Goal: Task Accomplishment & Management: Complete application form

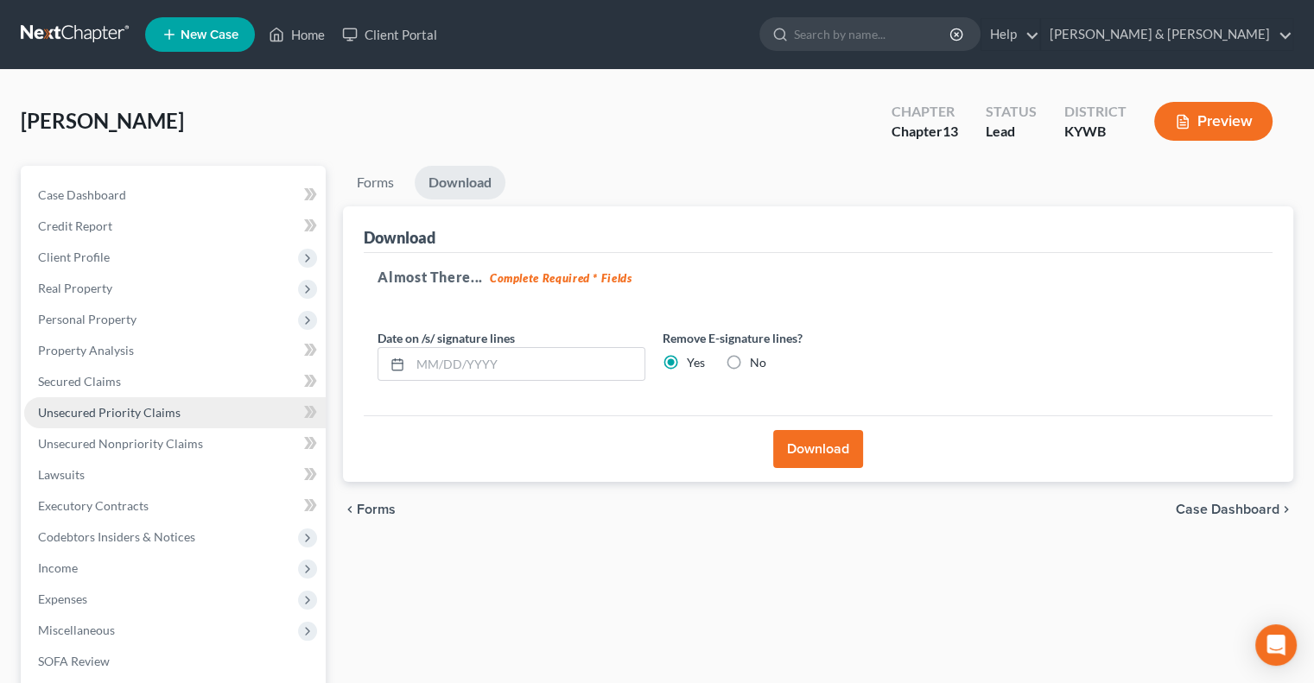
scroll to position [86, 0]
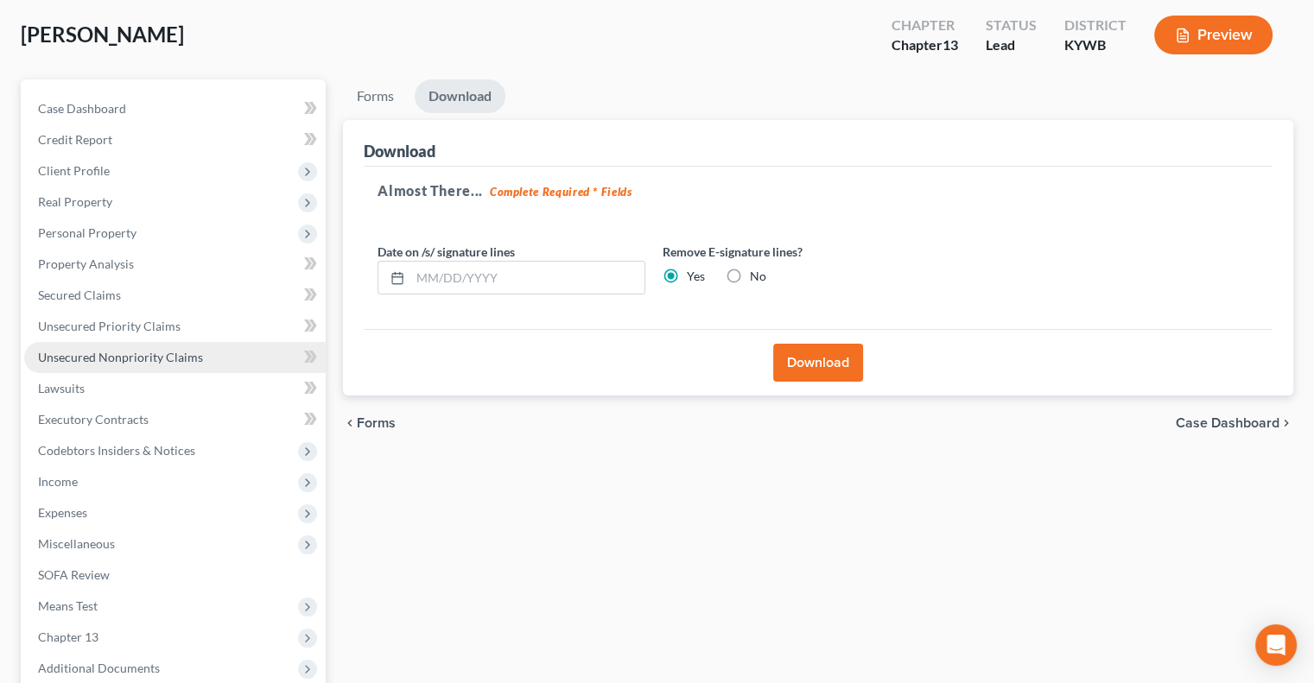
click at [137, 352] on span "Unsecured Nonpriority Claims" at bounding box center [120, 357] width 165 height 15
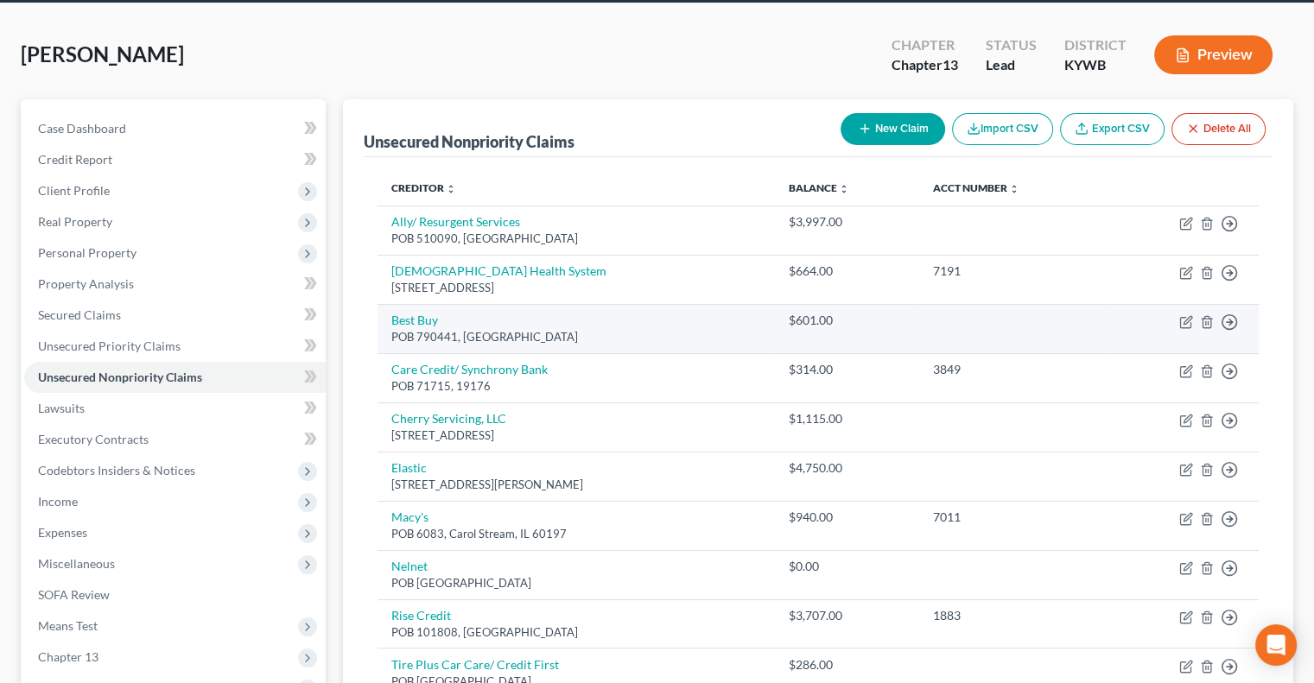
scroll to position [86, 0]
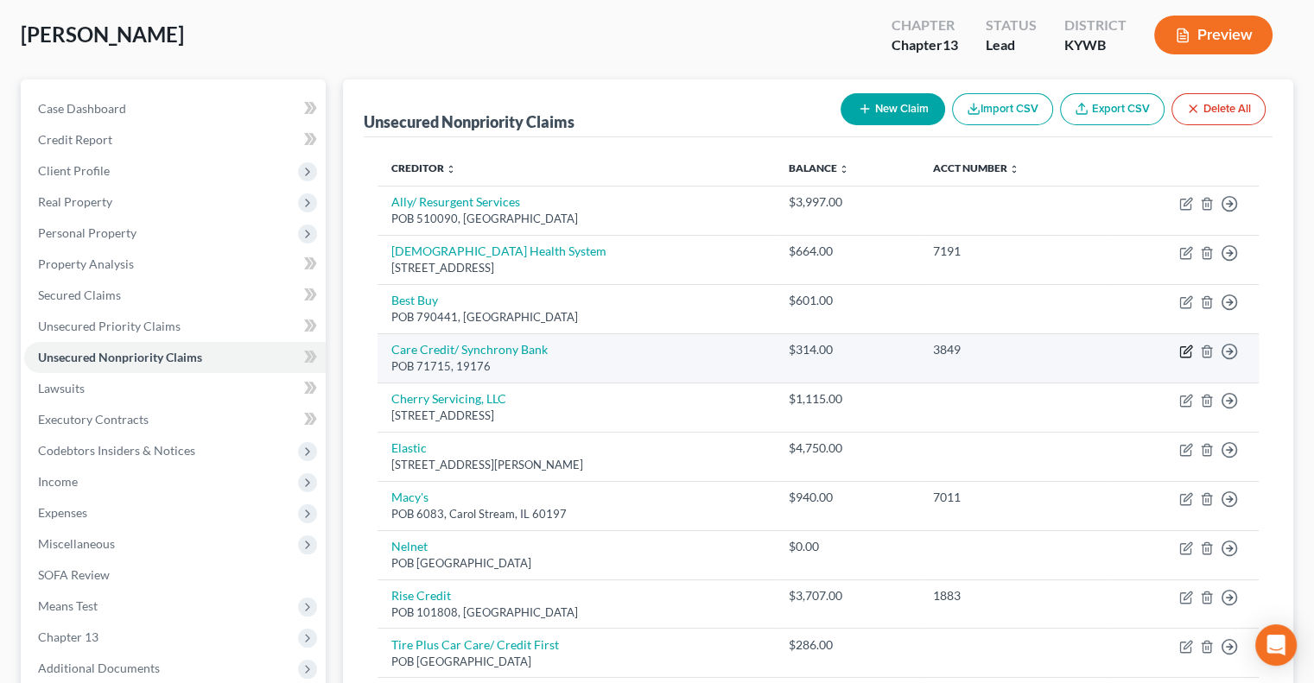
click at [1184, 352] on icon "button" at bounding box center [1186, 352] width 14 height 14
select select "0"
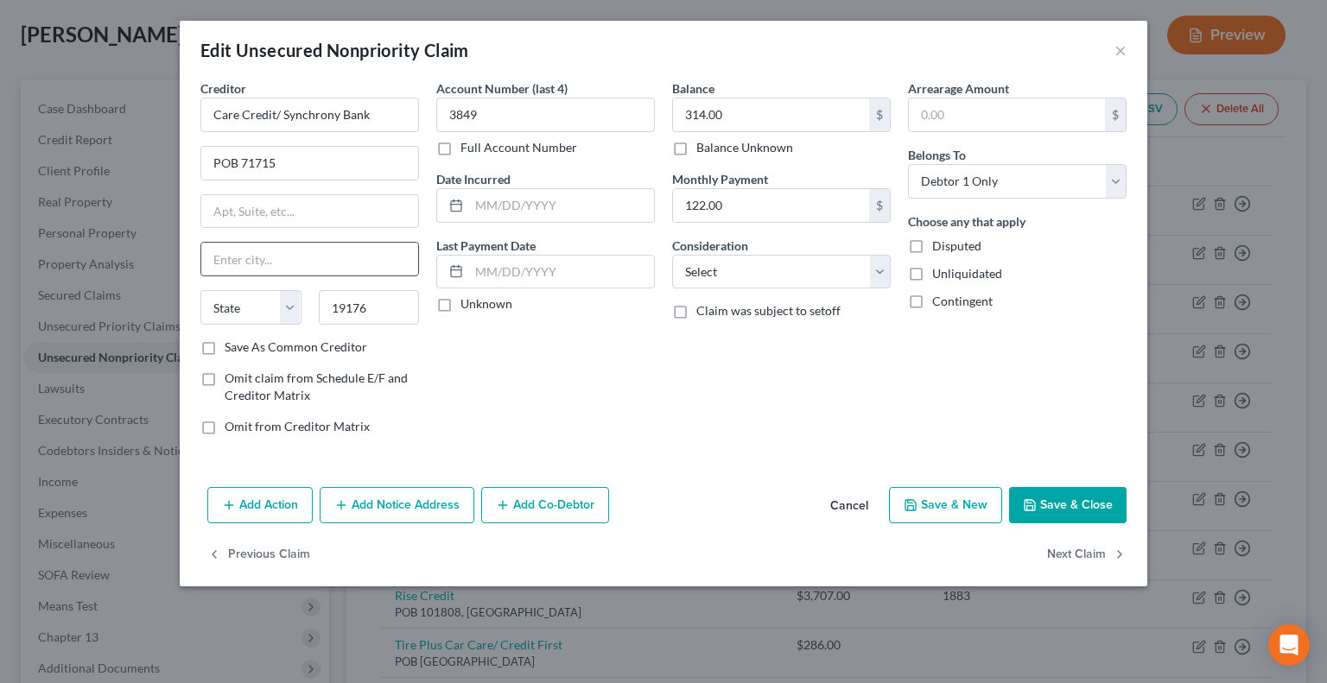
click at [343, 258] on input "text" at bounding box center [309, 259] width 217 height 33
type input "[GEOGRAPHIC_DATA]"
click at [288, 305] on select "State [US_STATE] AK AR AZ CA CO CT DE DC [GEOGRAPHIC_DATA] [GEOGRAPHIC_DATA] GU…" at bounding box center [250, 307] width 101 height 35
select select "39"
click at [200, 290] on select "State [US_STATE] AK AR AZ CA CO CT DE DC [GEOGRAPHIC_DATA] [GEOGRAPHIC_DATA] GU…" at bounding box center [250, 307] width 101 height 35
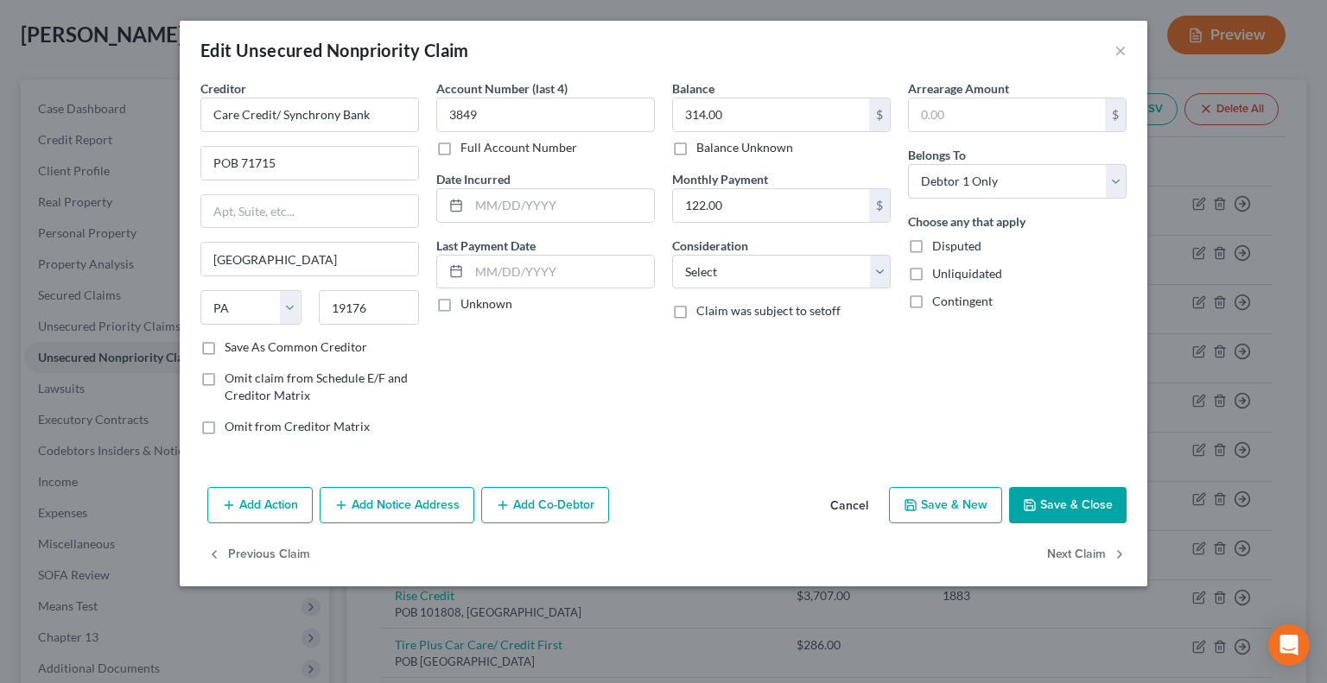
click at [1051, 498] on button "Save & Close" at bounding box center [1067, 505] width 117 height 36
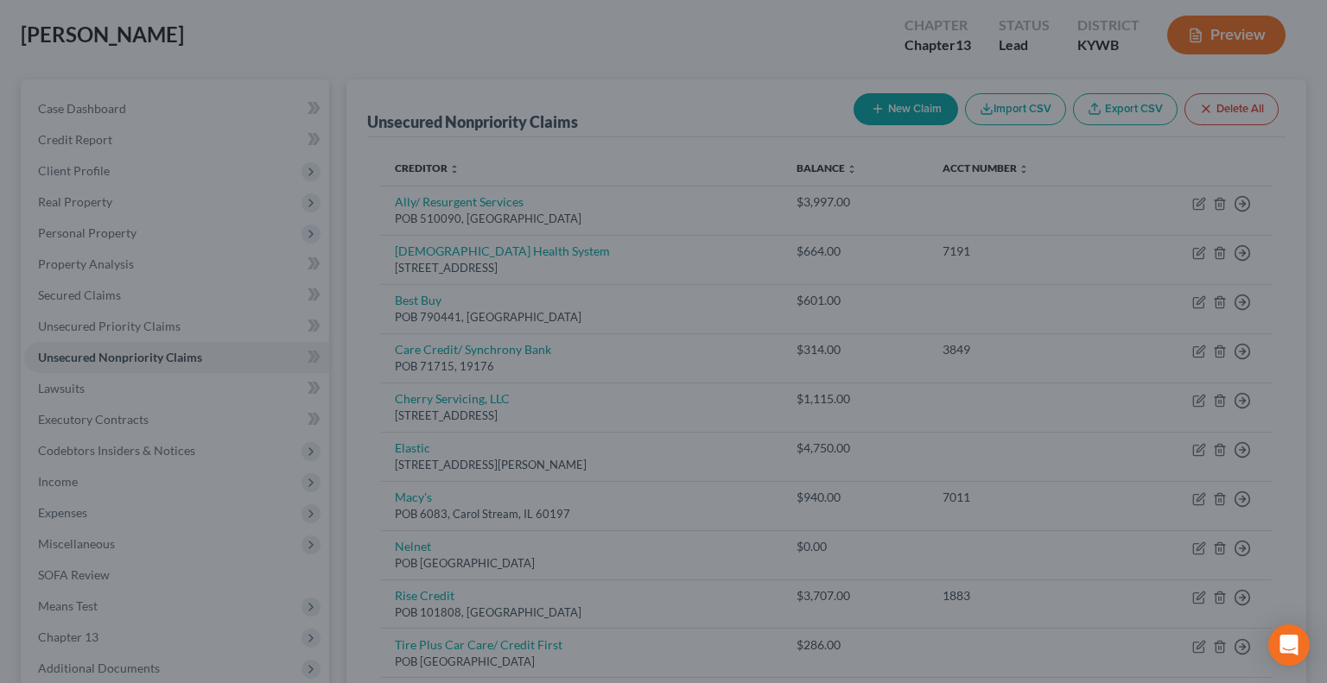
type input "0"
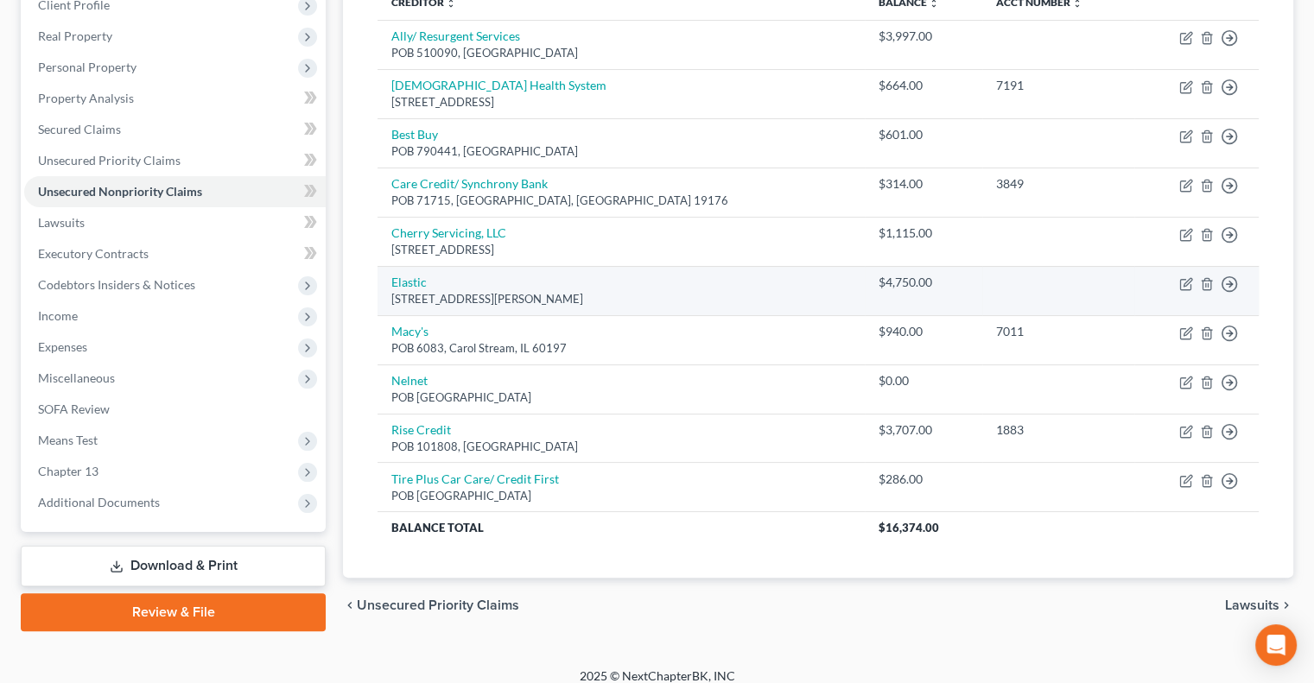
scroll to position [265, 0]
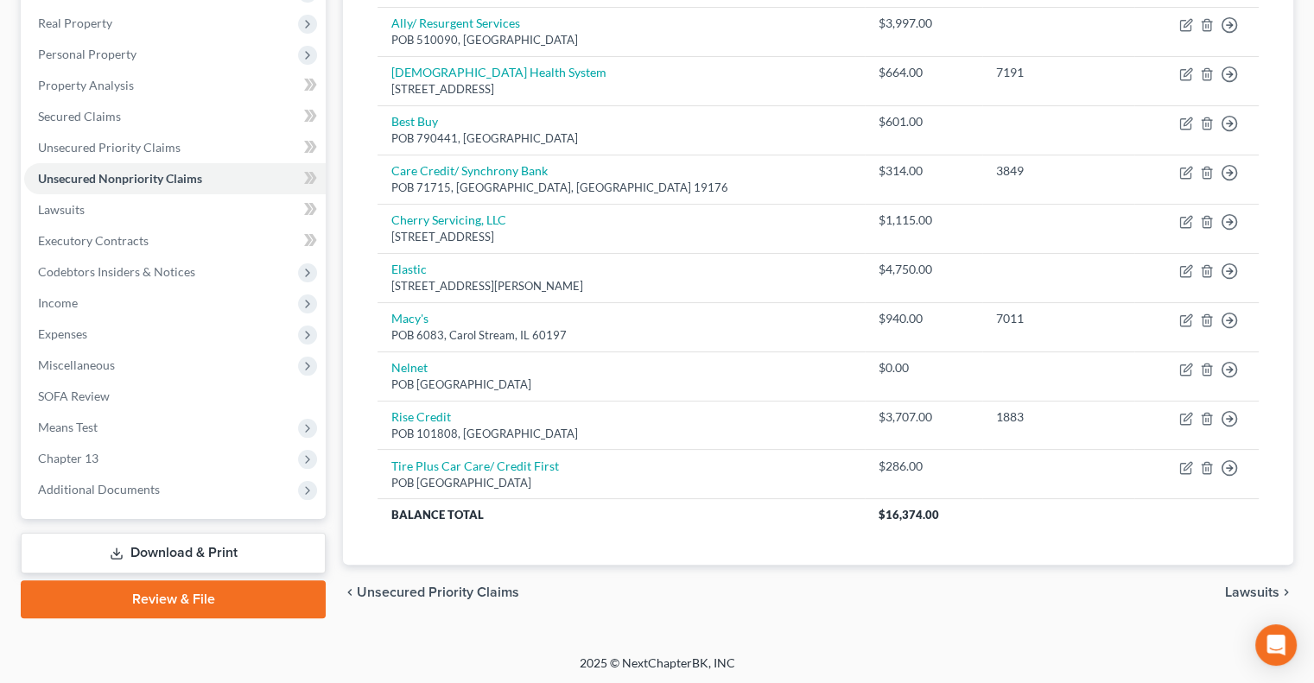
click at [235, 554] on link "Download & Print" at bounding box center [173, 553] width 305 height 41
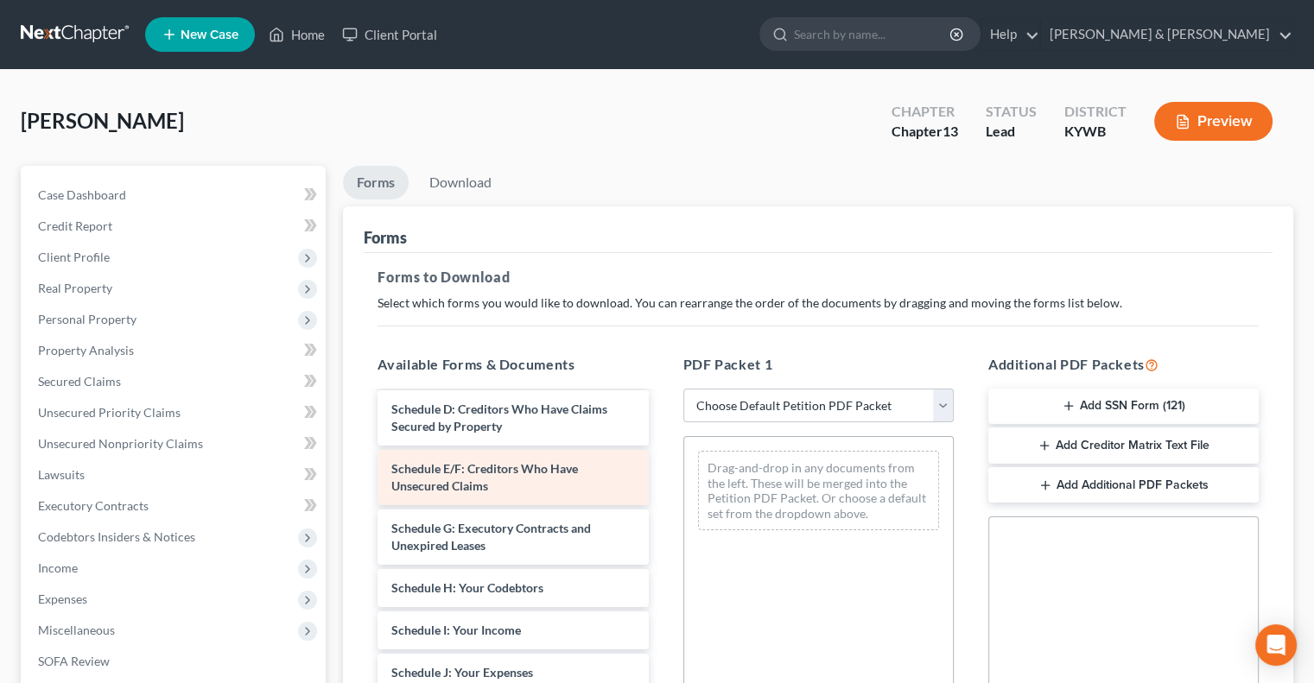
scroll to position [259, 0]
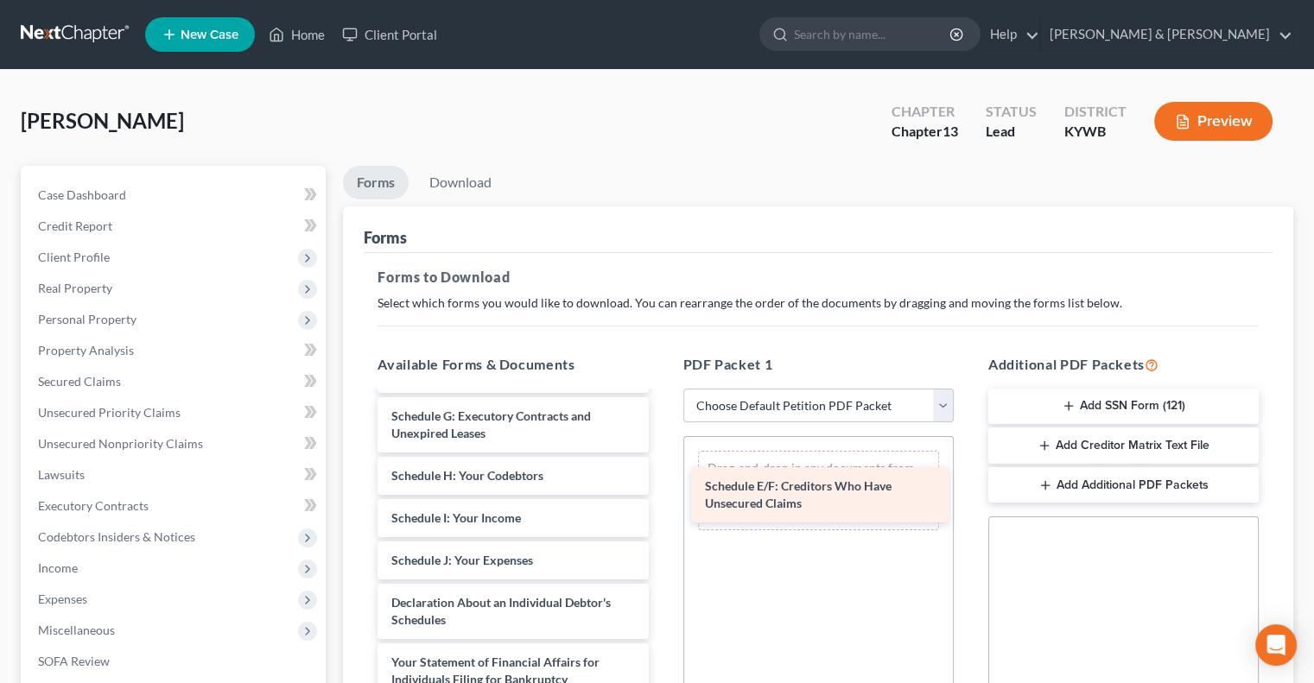
drag, startPoint x: 518, startPoint y: 428, endPoint x: 833, endPoint y: 497, distance: 321.7
click at [662, 497] on div "Schedule E/F: Creditors Who Have Unsecured Claims Voluntary Petition for Indivi…" at bounding box center [513, 539] width 298 height 811
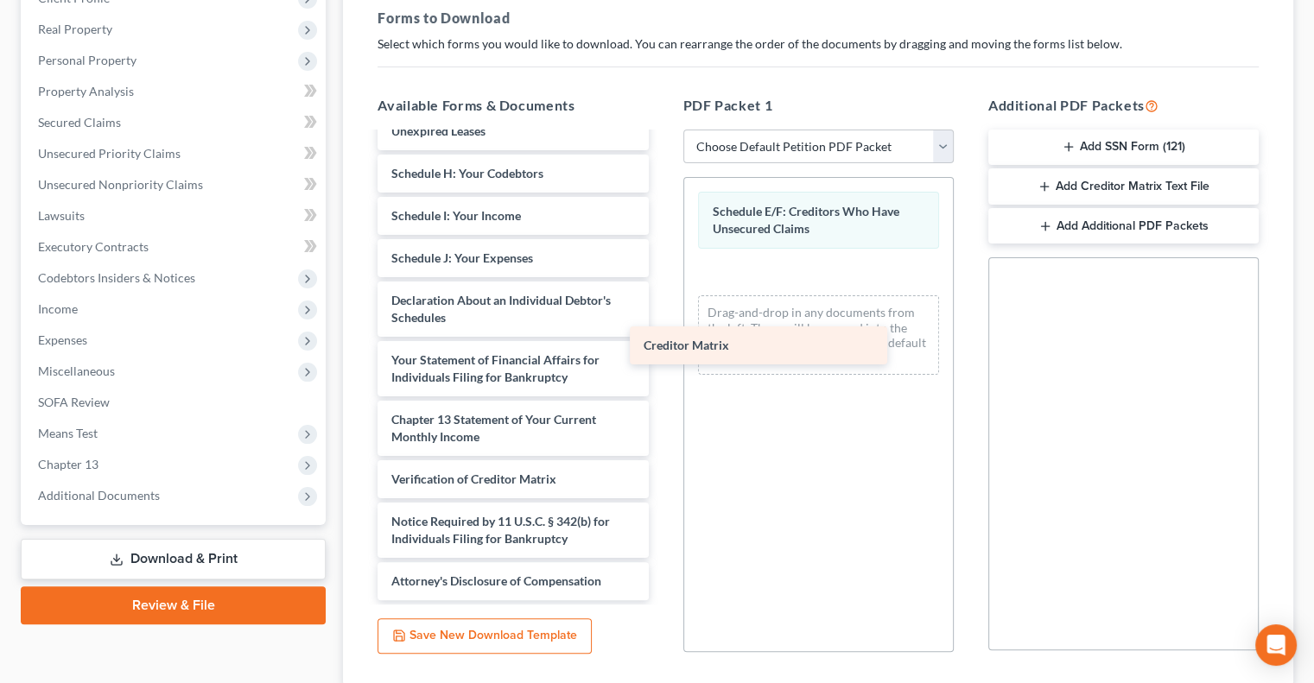
scroll to position [301, 0]
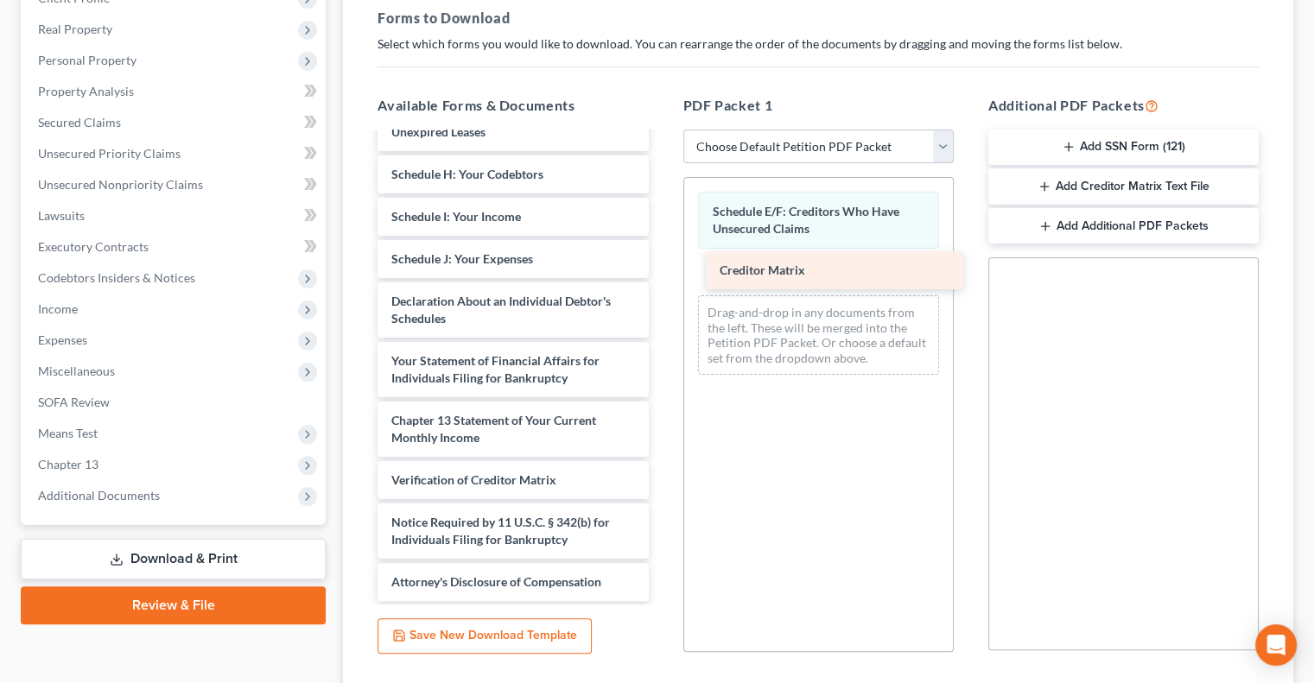
drag, startPoint x: 532, startPoint y: 428, endPoint x: 856, endPoint y: 263, distance: 363.9
click at [662, 263] on div "Creditor Matrix Voluntary Petition for Individuals Filing for Bankruptcy Summar…" at bounding box center [513, 216] width 298 height 769
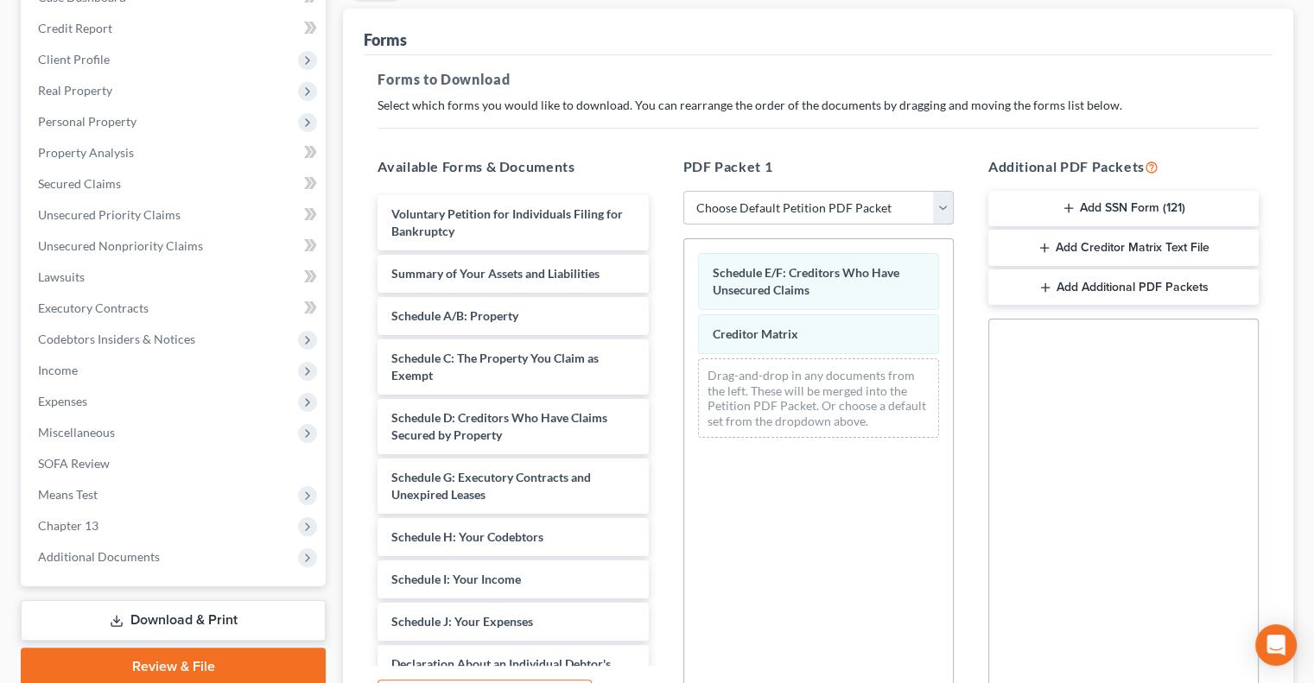
scroll to position [0, 0]
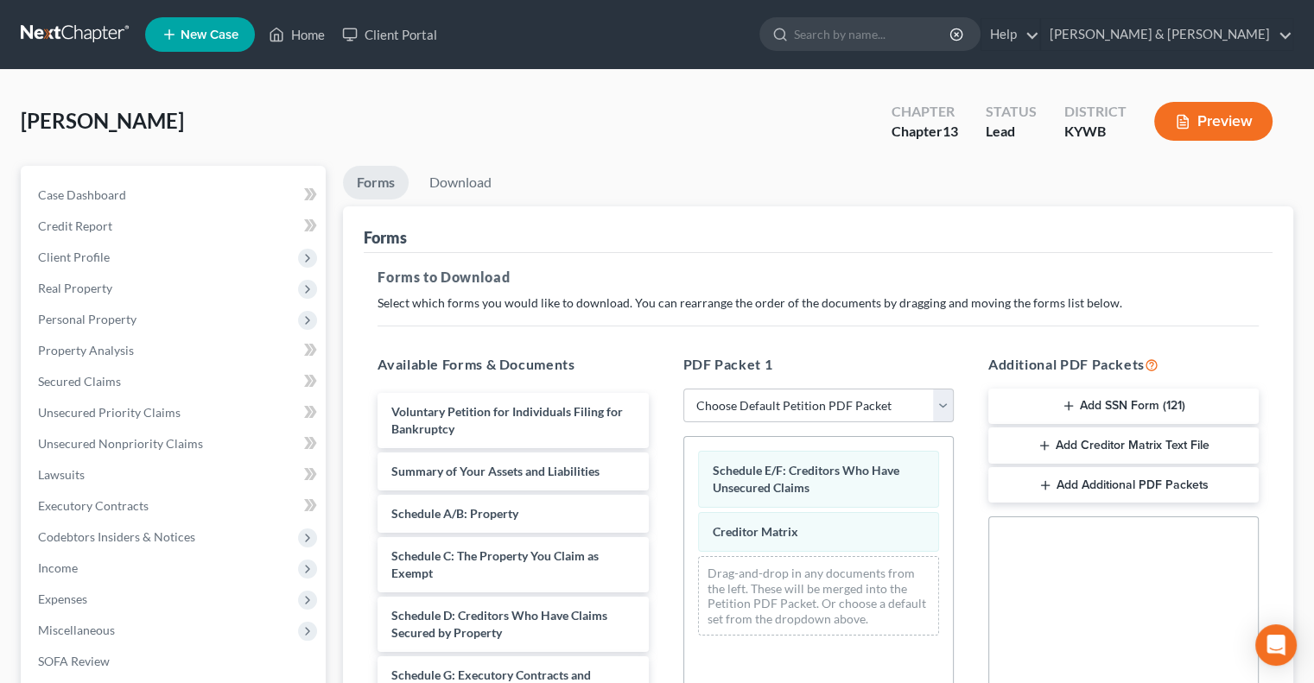
click at [1047, 448] on icon "button" at bounding box center [1044, 446] width 14 height 14
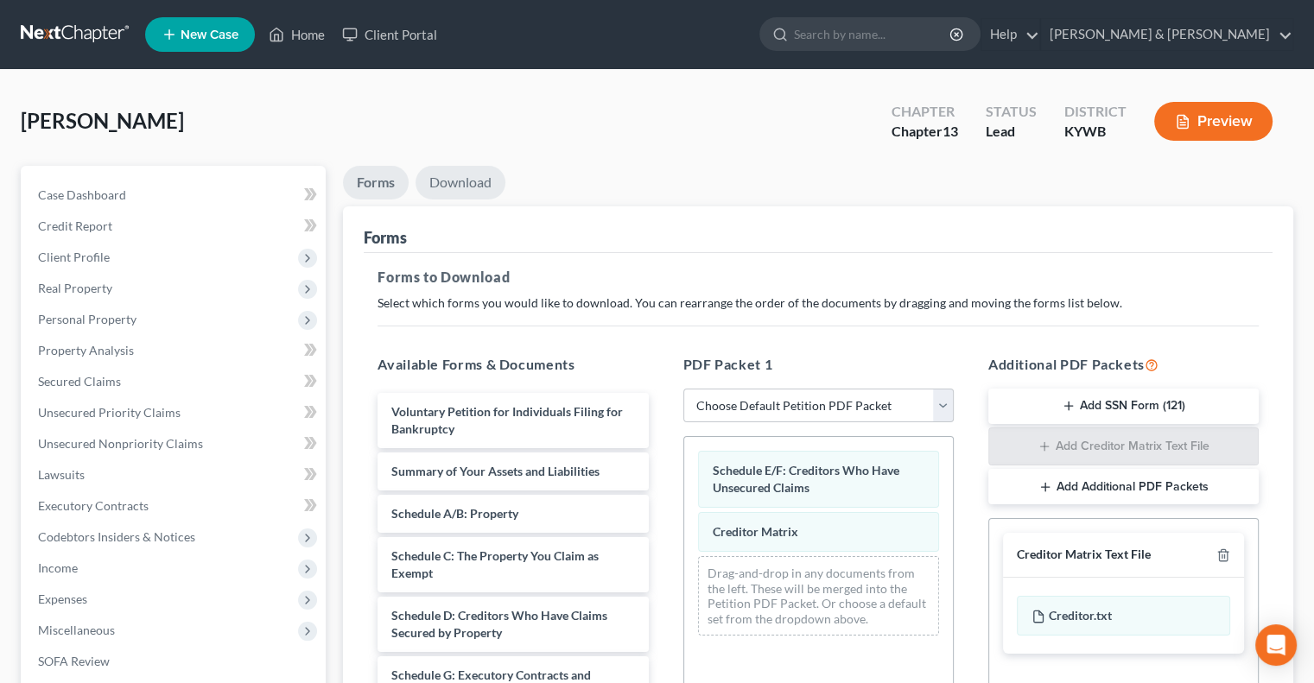
click at [454, 183] on link "Download" at bounding box center [460, 183] width 90 height 34
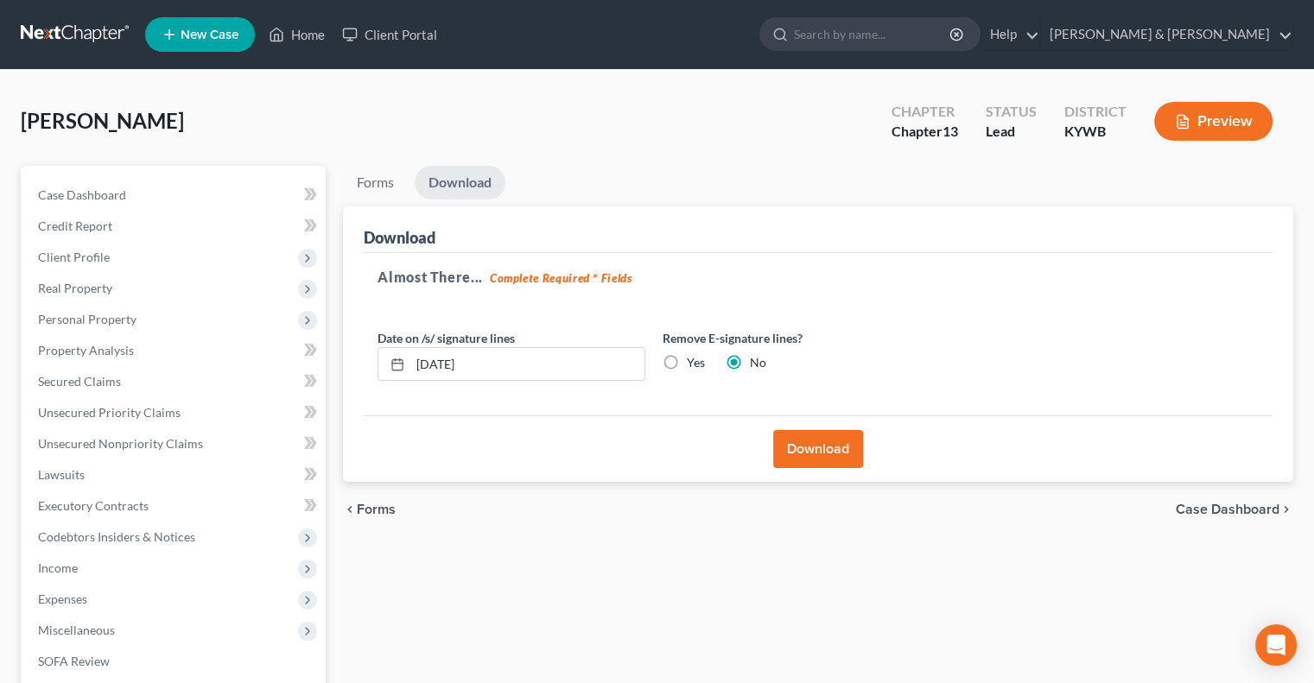
click at [687, 357] on label "Yes" at bounding box center [696, 362] width 18 height 17
click at [694, 357] on input "Yes" at bounding box center [699, 359] width 11 height 11
radio input "true"
radio input "false"
drag, startPoint x: 456, startPoint y: 352, endPoint x: 410, endPoint y: 360, distance: 46.4
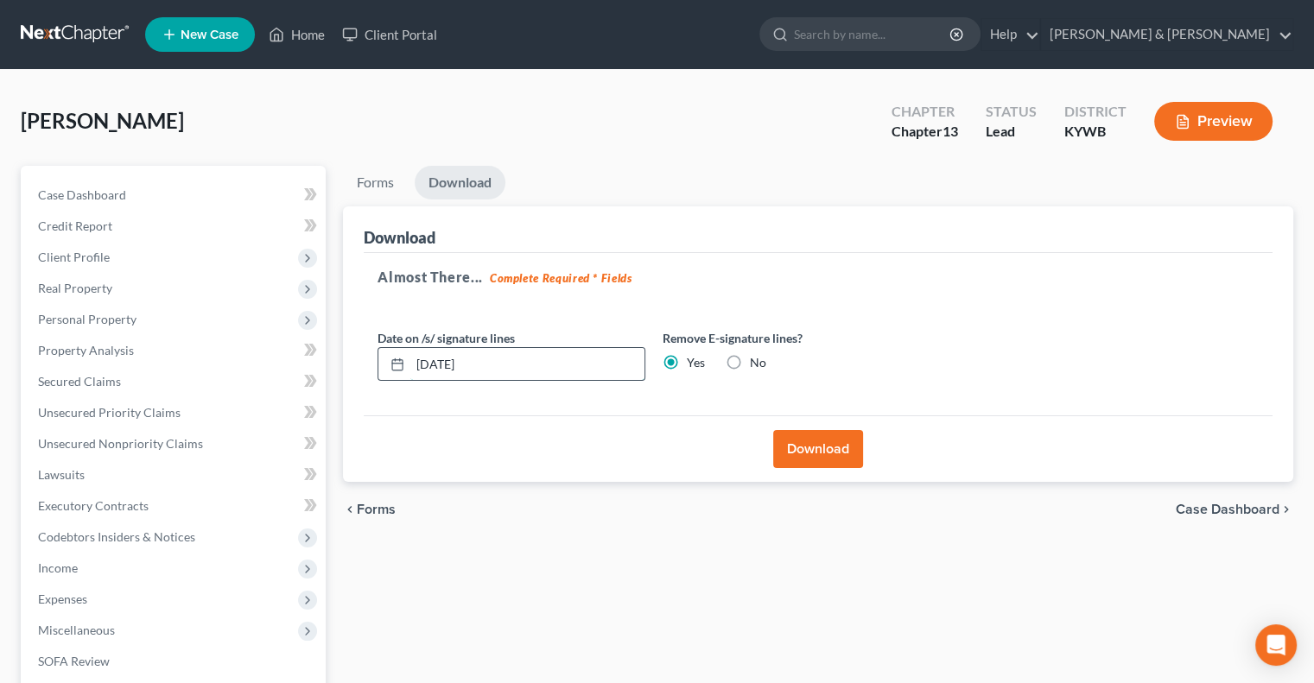
click at [410, 360] on input "[DATE]" at bounding box center [527, 364] width 234 height 33
click at [802, 447] on button "Download" at bounding box center [818, 449] width 90 height 38
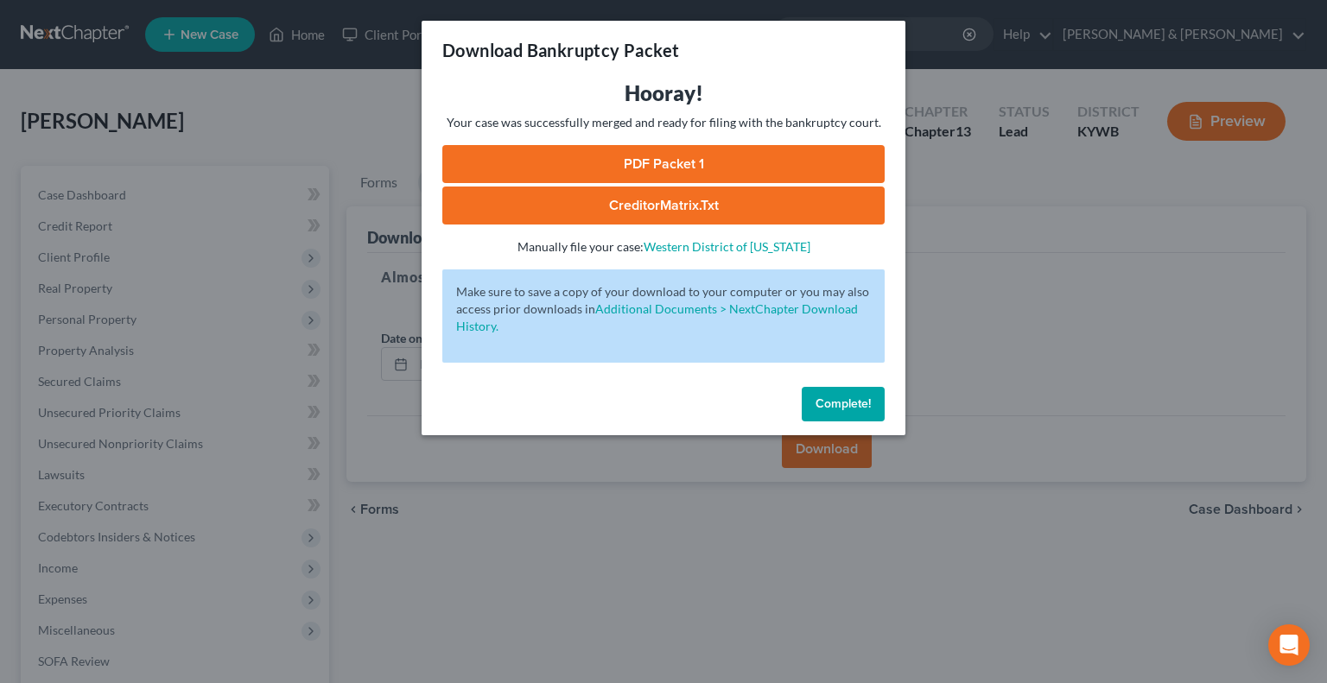
click at [631, 167] on link "PDF Packet 1" at bounding box center [663, 164] width 442 height 38
click at [738, 203] on link "CreditorMatrix.txt" at bounding box center [663, 206] width 442 height 38
click at [833, 394] on button "Complete!" at bounding box center [843, 404] width 83 height 35
